Goal: Information Seeking & Learning: Understand process/instructions

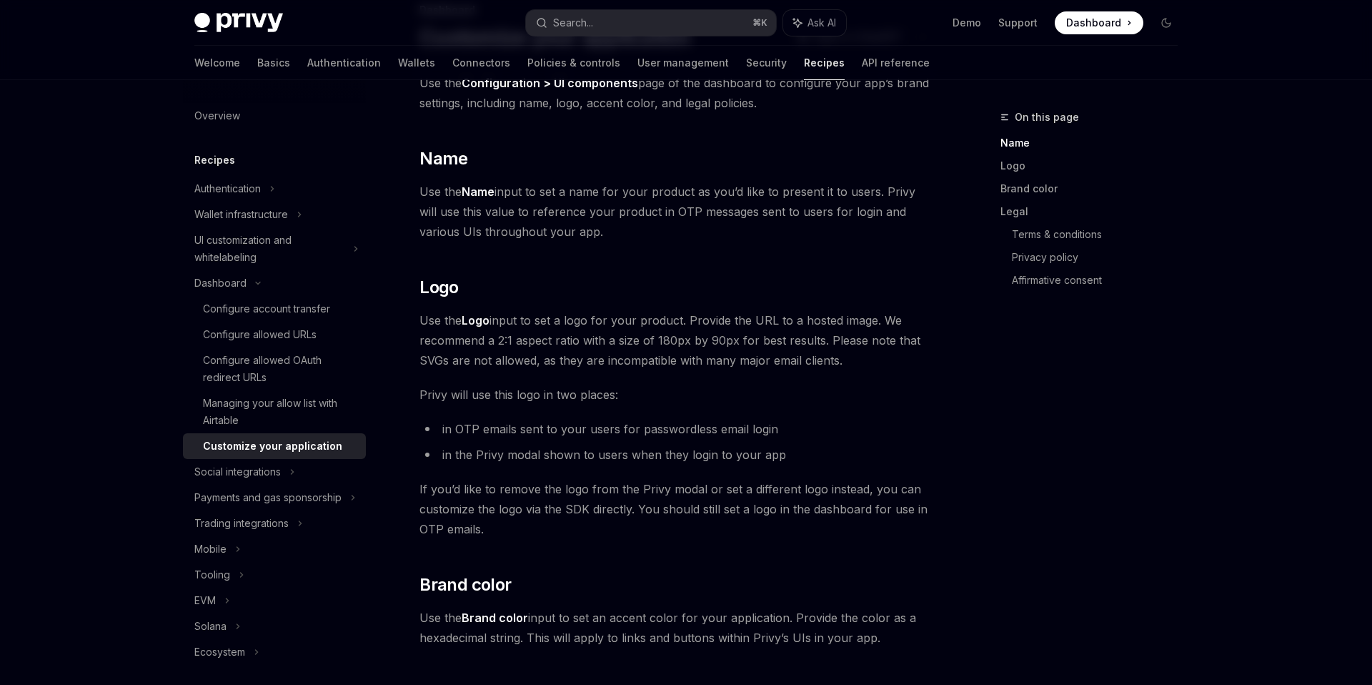
scroll to position [97, 0]
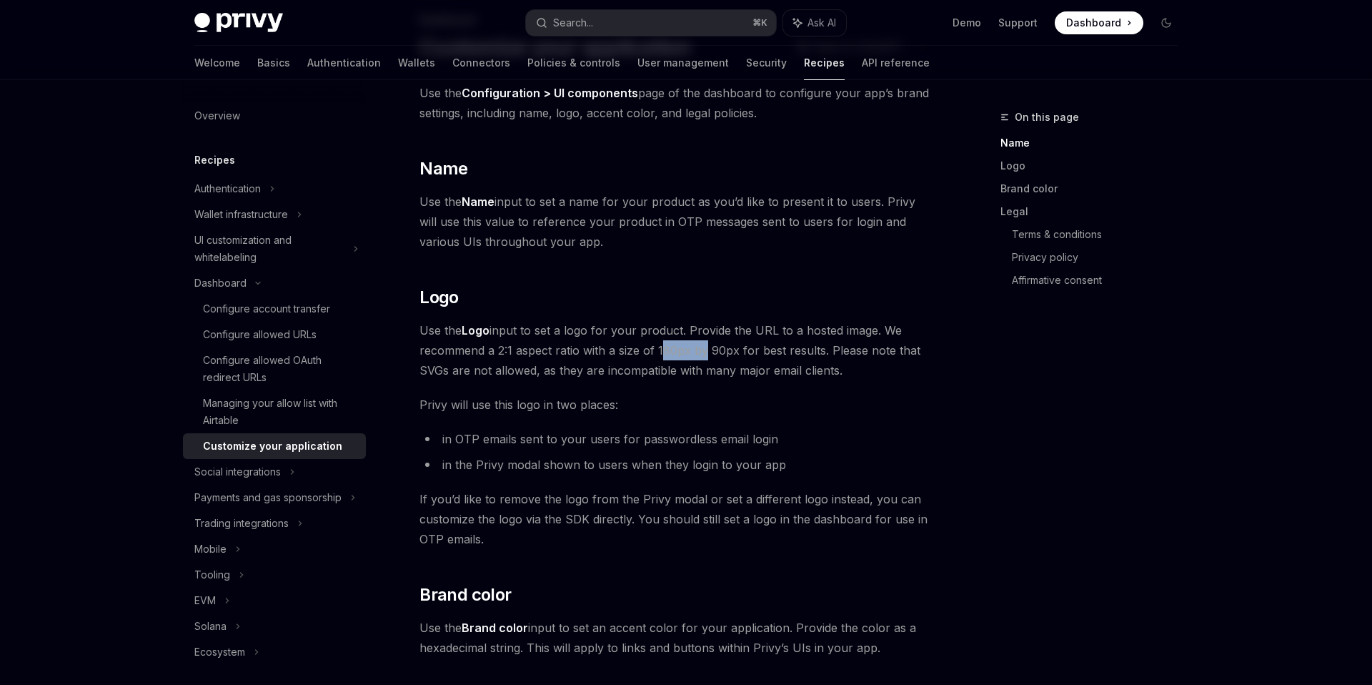
drag, startPoint x: 657, startPoint y: 349, endPoint x: 697, endPoint y: 349, distance: 39.3
click at [697, 349] on span "Use the Logo input to set a logo for your product. Provide the URL to a hosted …" at bounding box center [676, 350] width 515 height 60
click at [677, 351] on span "Use the Logo input to set a logo for your product. Provide the URL to a hosted …" at bounding box center [676, 350] width 515 height 60
drag, startPoint x: 657, startPoint y: 347, endPoint x: 688, endPoint y: 348, distance: 30.7
click at [688, 348] on span "Use the Logo input to set a logo for your product. Provide the URL to a hosted …" at bounding box center [676, 350] width 515 height 60
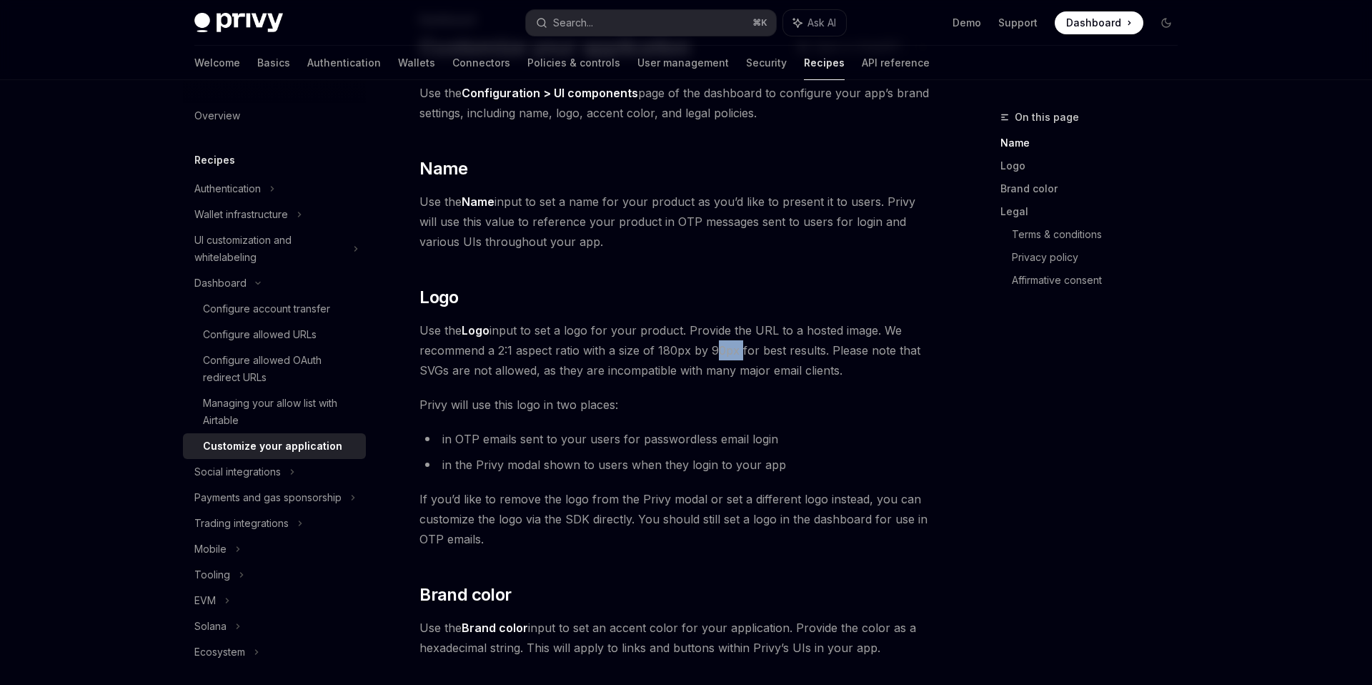
click at [735, 348] on span "Use the Logo input to set a logo for your product. Provide the URL to a hosted …" at bounding box center [676, 350] width 515 height 60
drag, startPoint x: 652, startPoint y: 348, endPoint x: 687, endPoint y: 348, distance: 35.7
click at [687, 348] on span "Use the Logo input to set a logo for your product. Provide the URL to a hosted …" at bounding box center [676, 350] width 515 height 60
drag, startPoint x: 705, startPoint y: 348, endPoint x: 725, endPoint y: 348, distance: 20.0
click at [725, 348] on span "Use the Logo input to set a logo for your product. Provide the URL to a hosted …" at bounding box center [676, 350] width 515 height 60
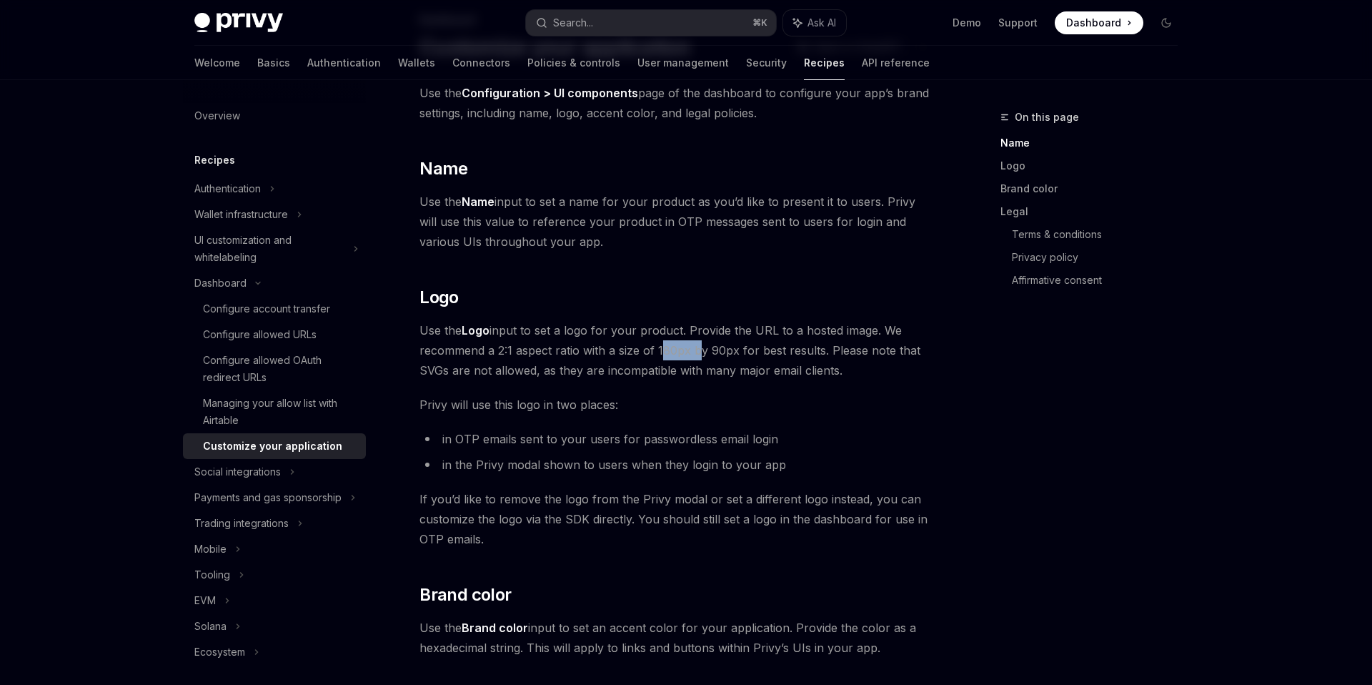
drag, startPoint x: 657, startPoint y: 348, endPoint x: 692, endPoint y: 349, distance: 35.0
click at [692, 349] on span "Use the Logo input to set a logo for your product. Provide the URL to a hosted …" at bounding box center [676, 350] width 515 height 60
click at [685, 349] on span "Use the Logo input to set a logo for your product. Provide the URL to a hosted …" at bounding box center [676, 350] width 515 height 60
drag, startPoint x: 657, startPoint y: 347, endPoint x: 687, endPoint y: 349, distance: 30.8
click at [687, 349] on span "Use the Logo input to set a logo for your product. Provide the URL to a hosted …" at bounding box center [676, 350] width 515 height 60
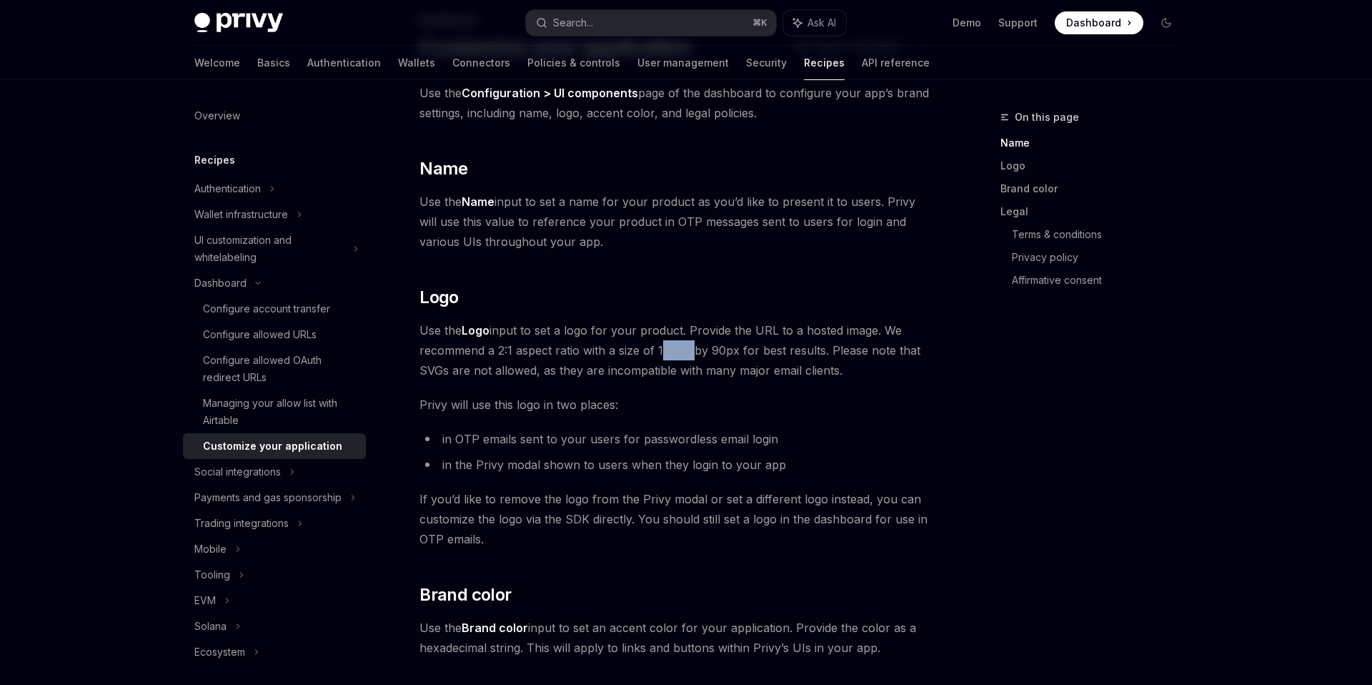
click at [663, 352] on span "Use the Logo input to set a logo for your product. Provide the URL to a hosted …" at bounding box center [676, 350] width 515 height 60
click at [719, 348] on span "Use the Logo input to set a logo for your product. Provide the URL to a hosted …" at bounding box center [676, 350] width 515 height 60
click at [542, 364] on span "Use the Logo input to set a logo for your product. Provide the URL to a hosted …" at bounding box center [676, 350] width 515 height 60
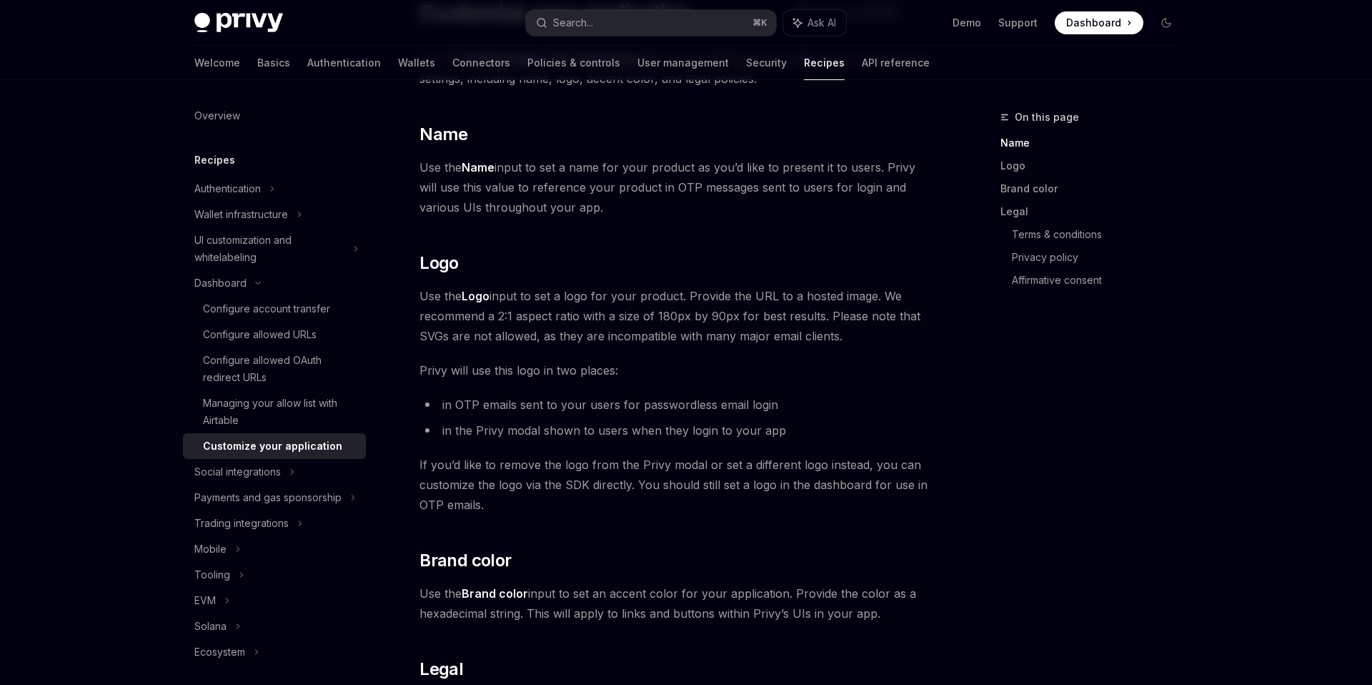
scroll to position [140, 0]
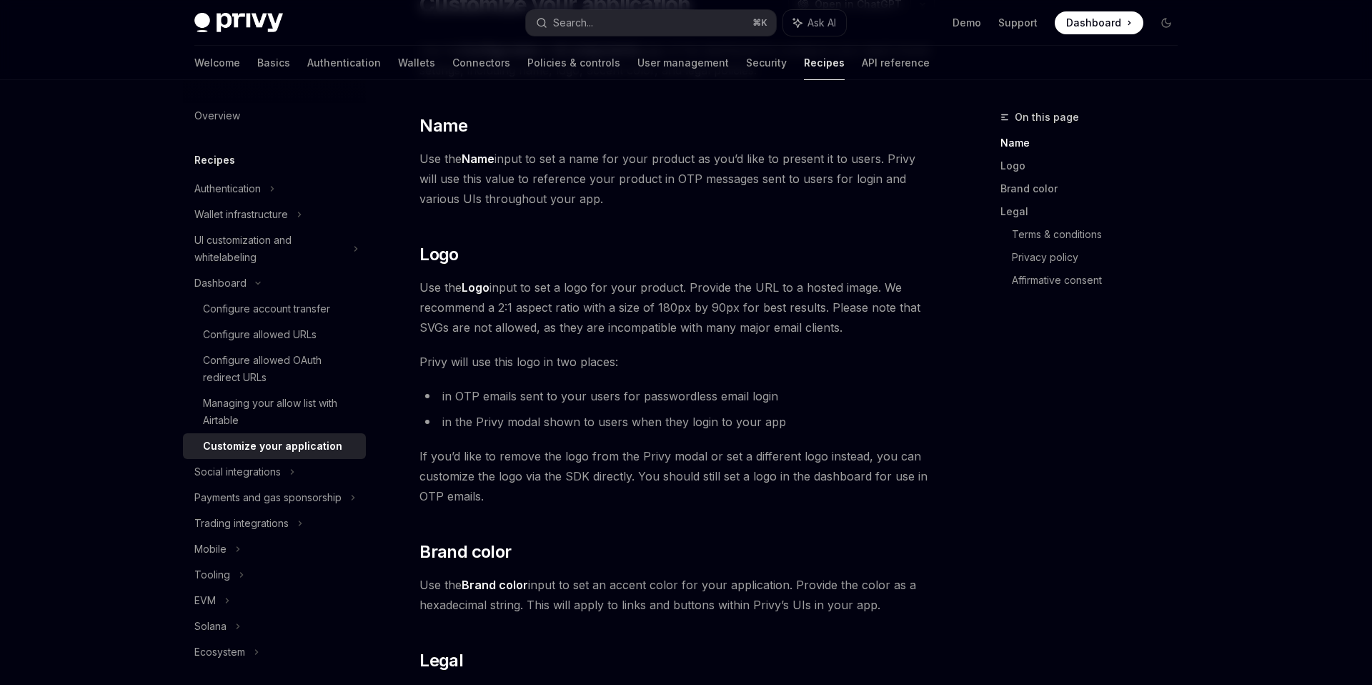
click at [475, 288] on strong "Logo" at bounding box center [476, 287] width 28 height 14
click at [807, 432] on div "Use the Configuration > UI components page of the dashboard to configure your a…" at bounding box center [676, 570] width 515 height 1061
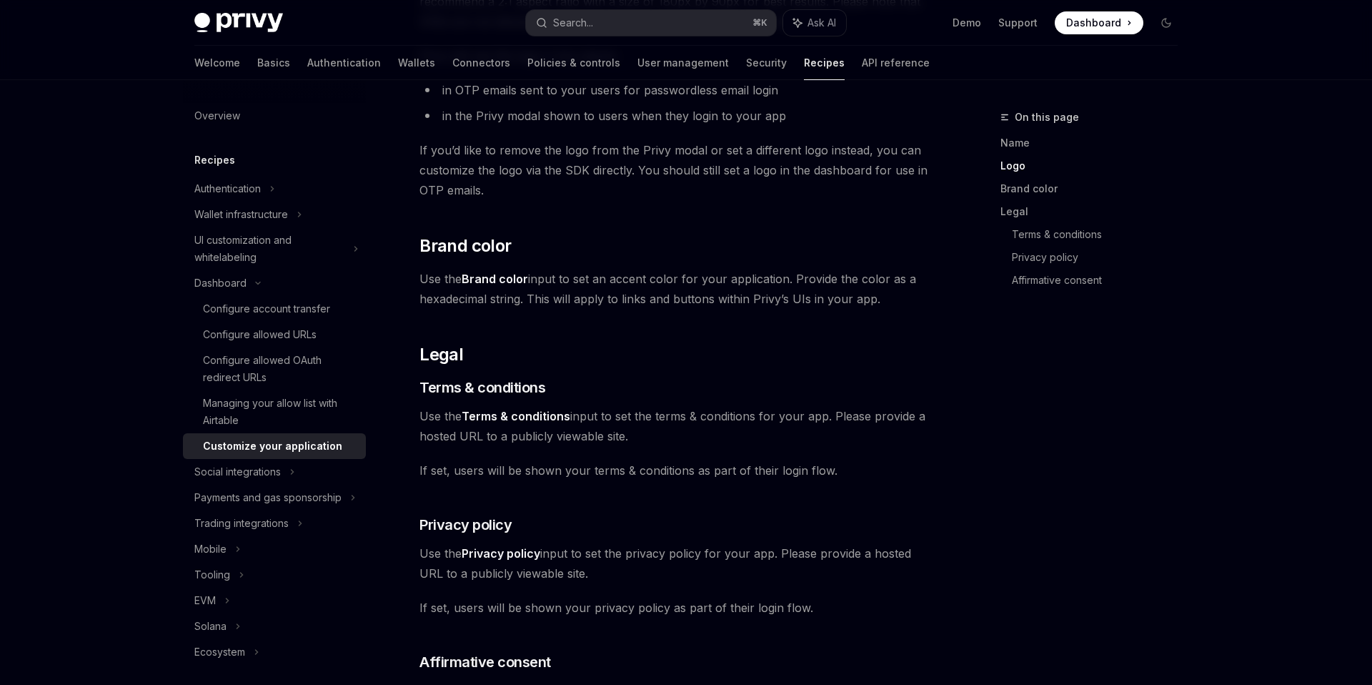
scroll to position [447, 0]
type textarea "*"
